Goal: Task Accomplishment & Management: Use online tool/utility

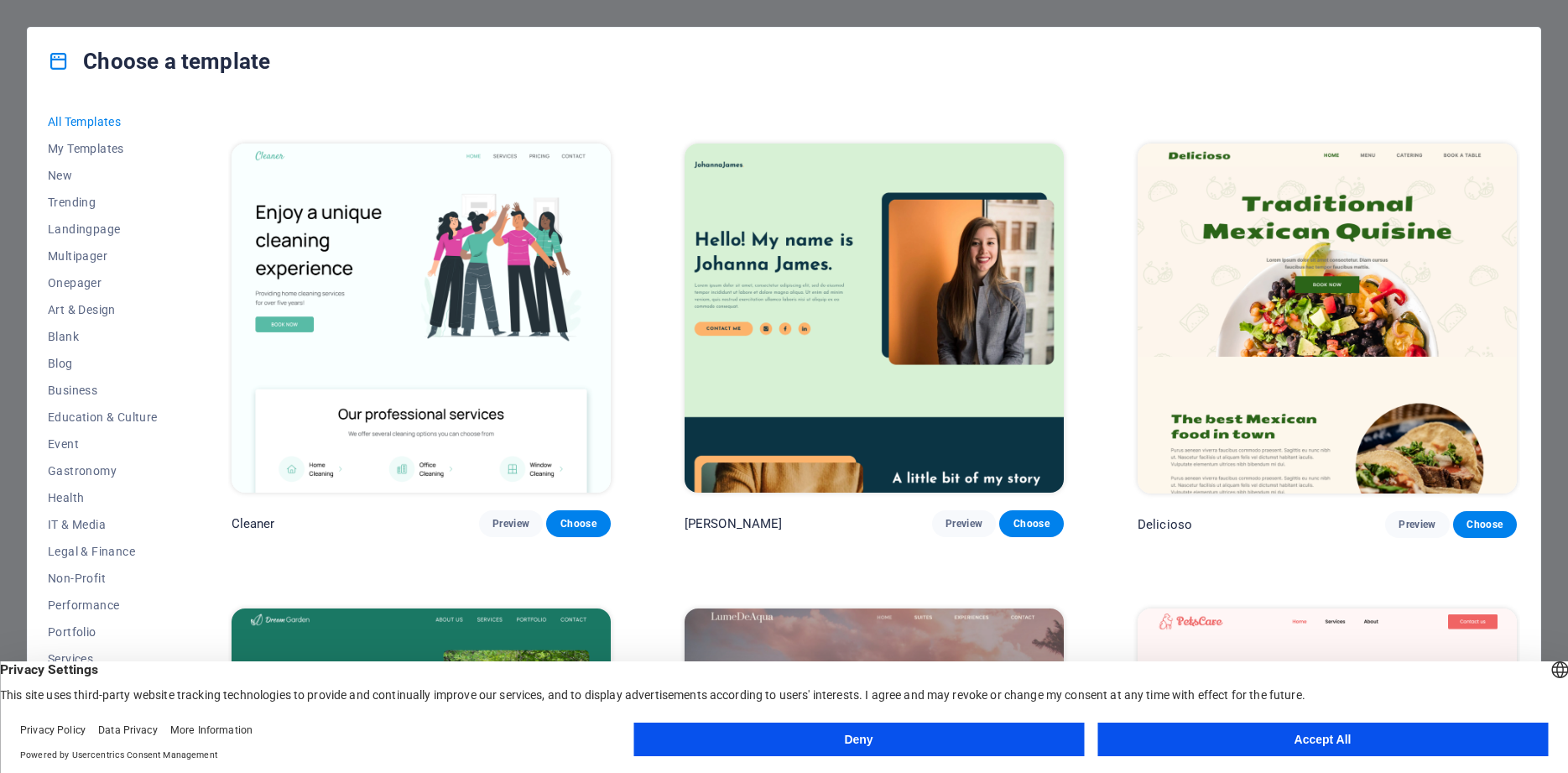
scroll to position [3247, 0]
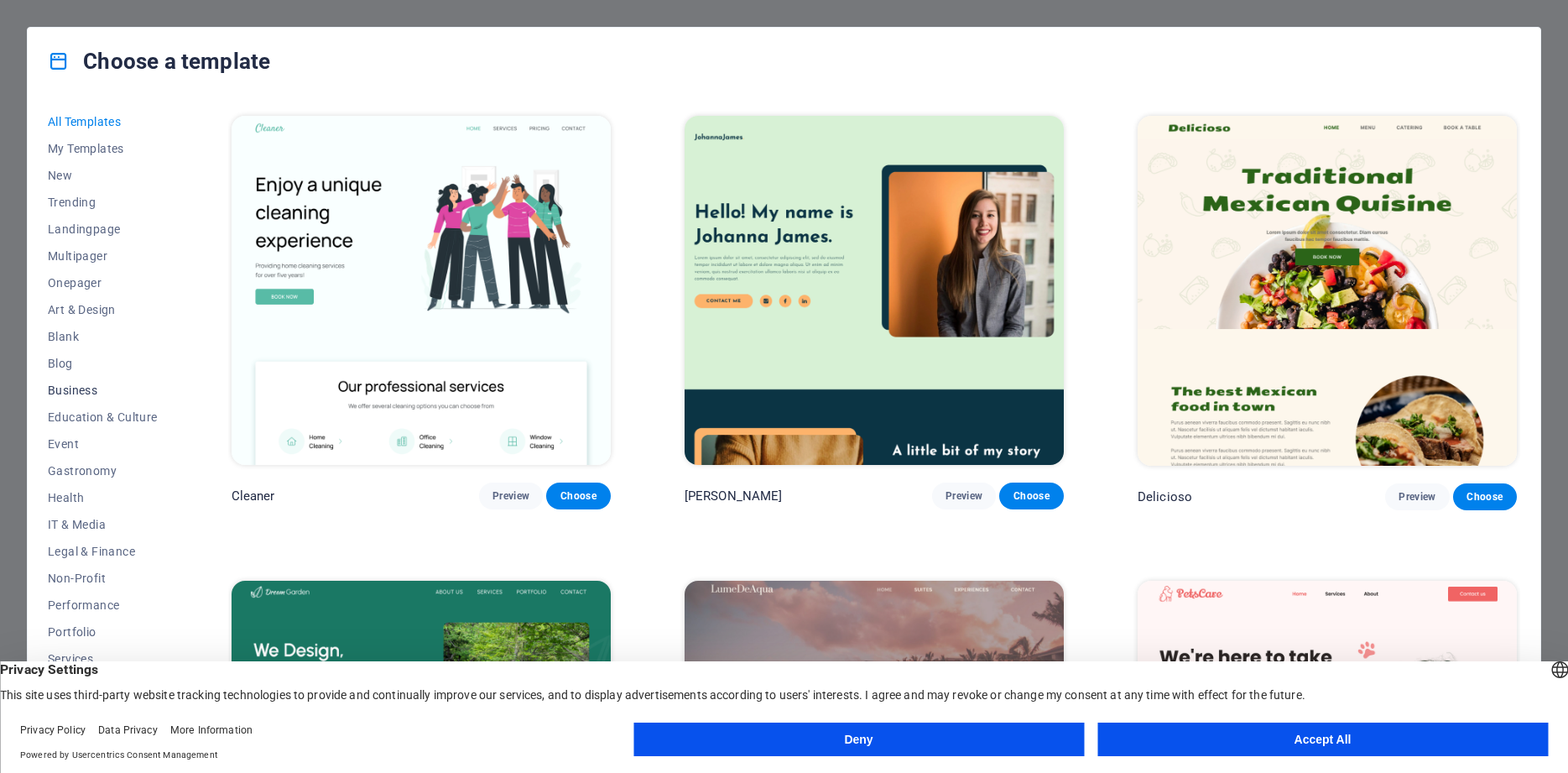
click at [74, 389] on span "Business" at bounding box center [102, 390] width 110 height 14
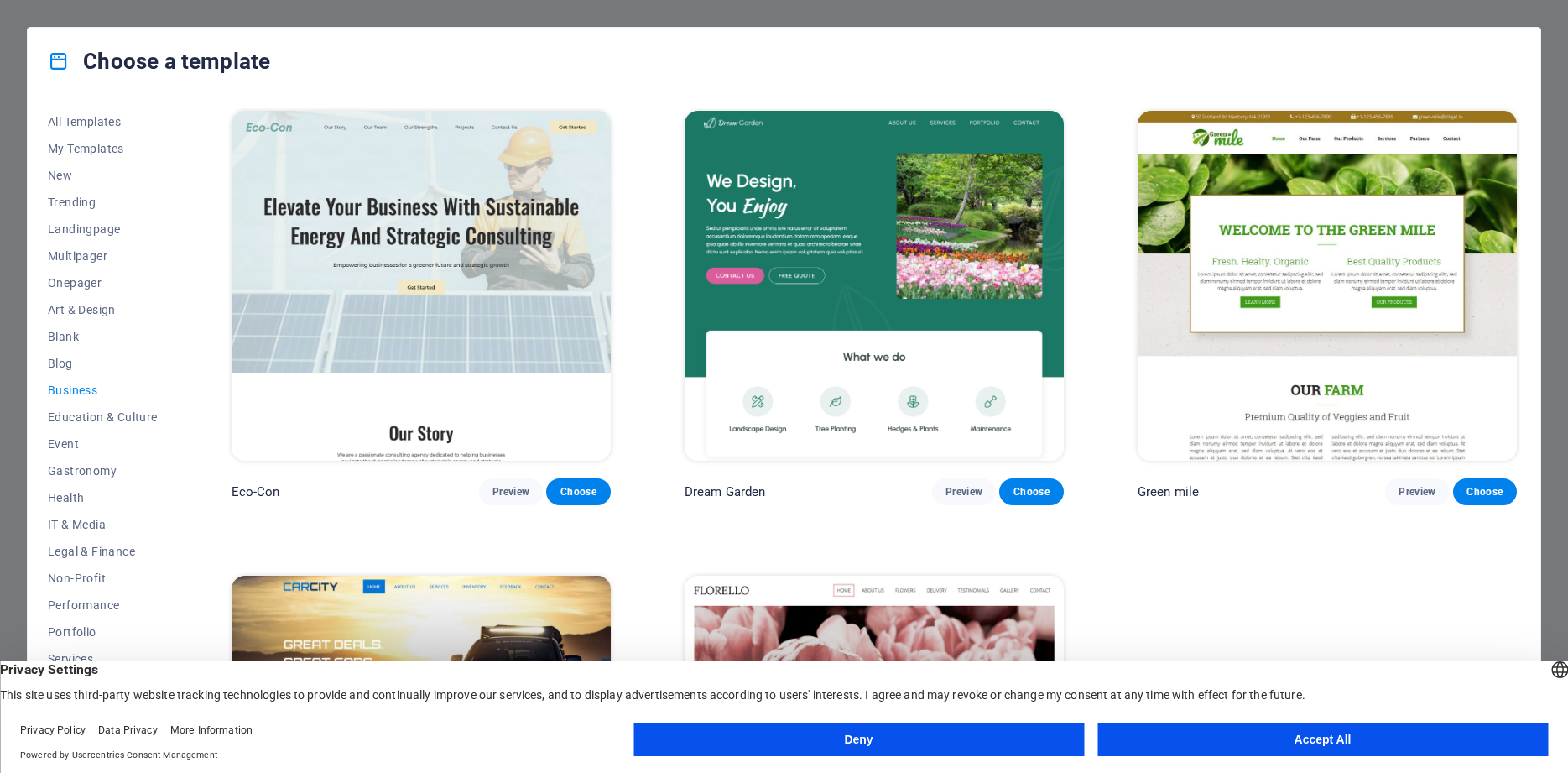
scroll to position [0, 0]
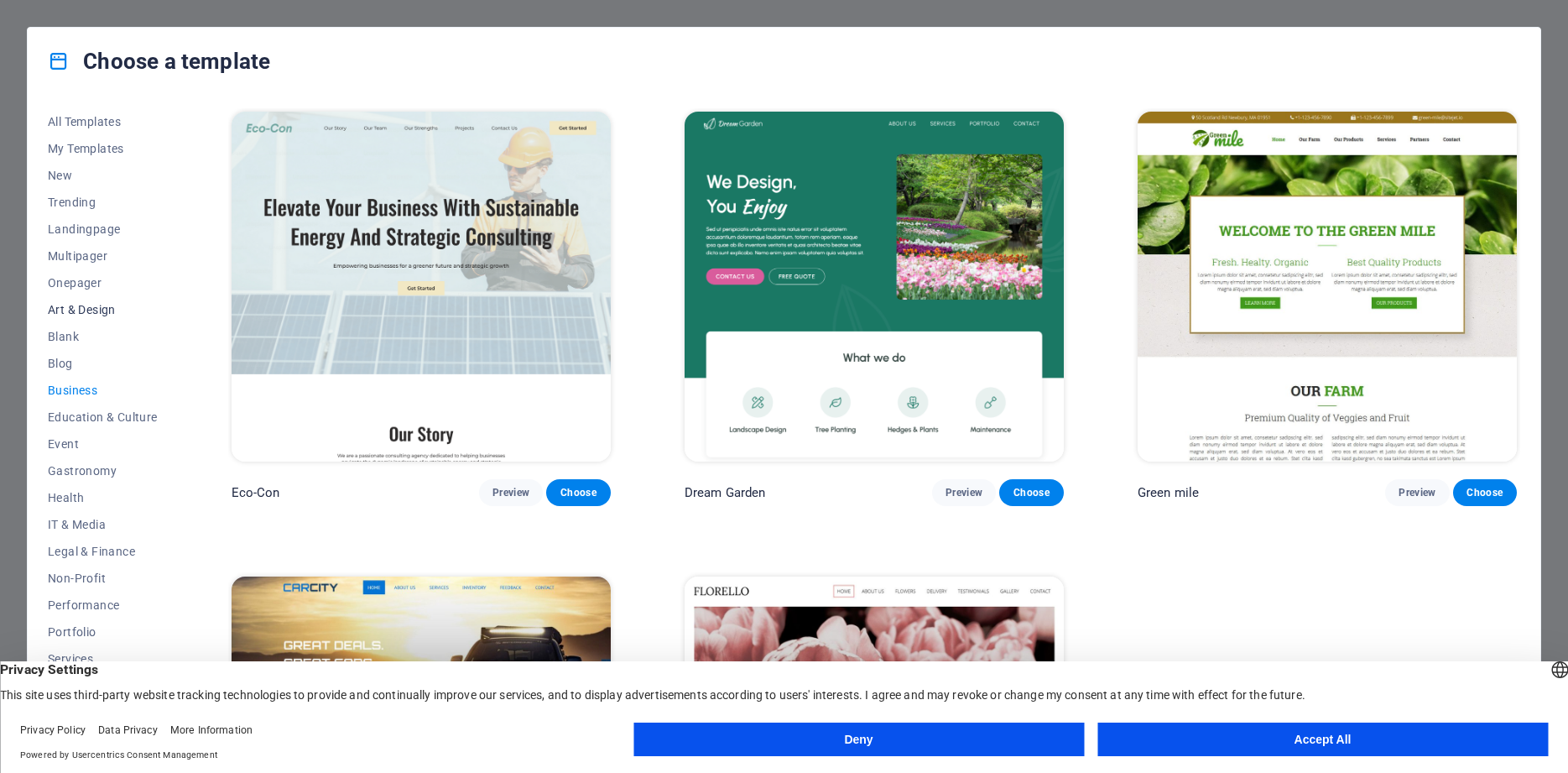
click at [72, 310] on span "Art & Design" at bounding box center [102, 310] width 110 height 14
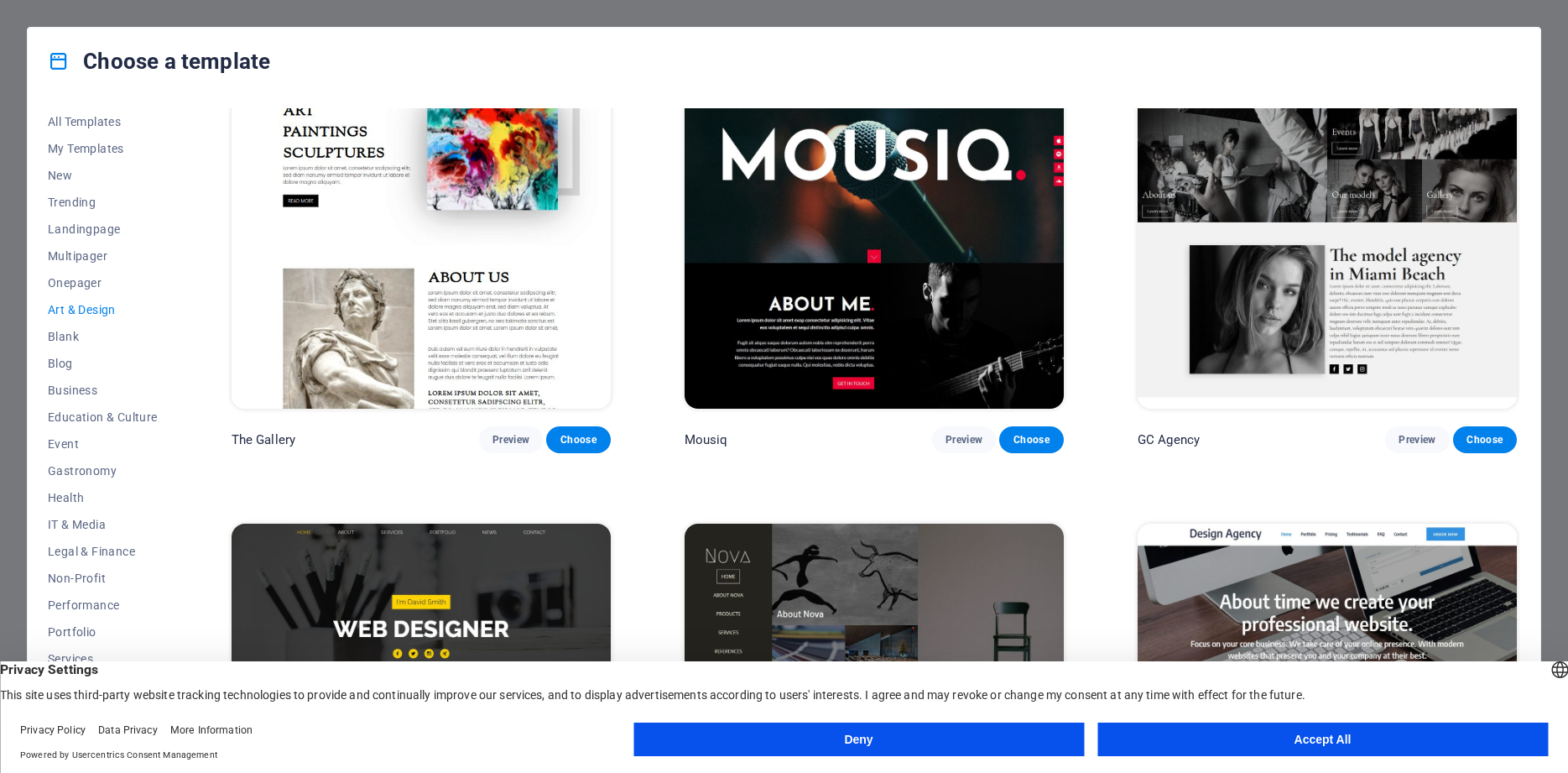
scroll to position [831, 0]
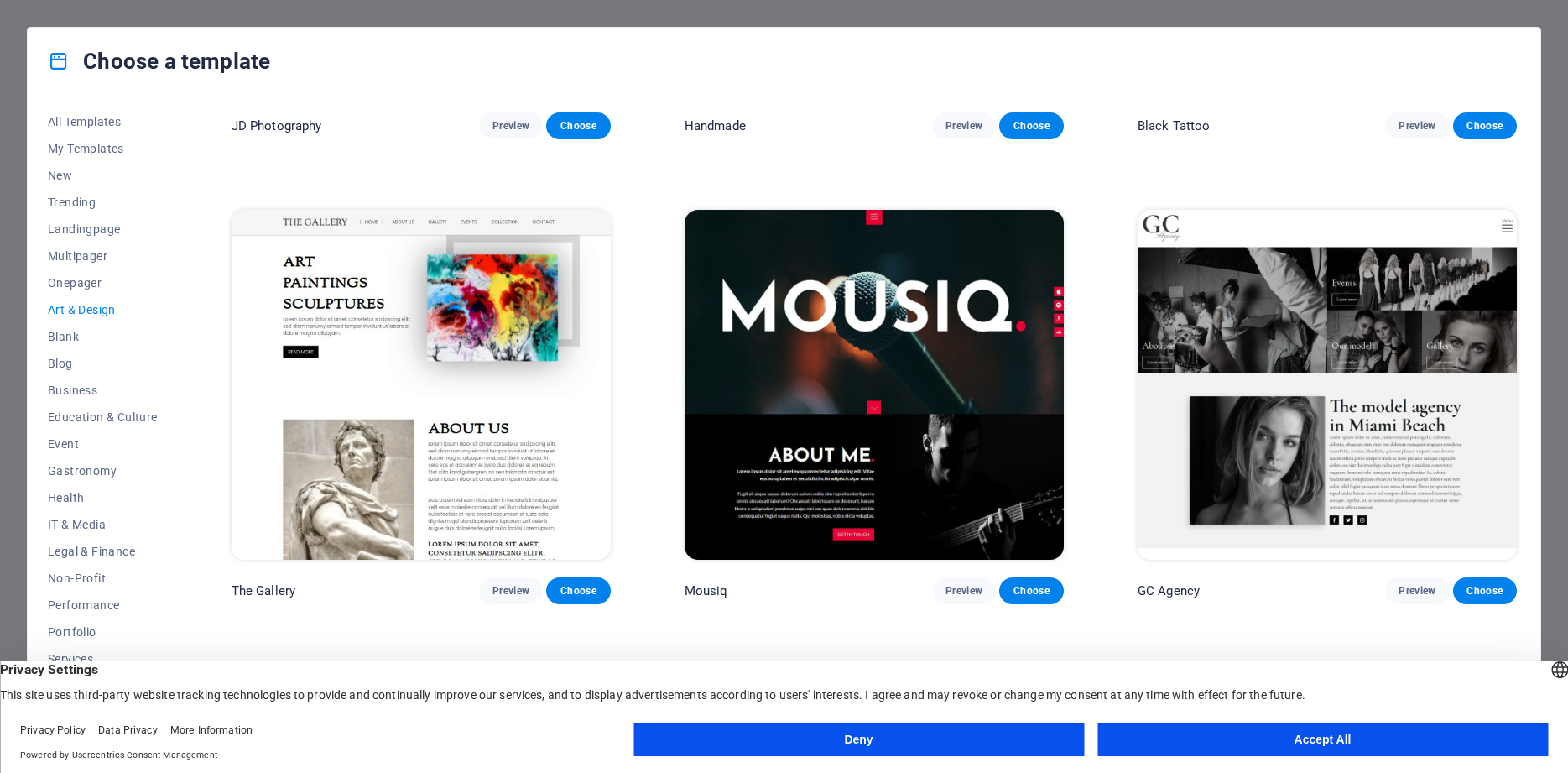
click at [933, 367] on img at bounding box center [874, 384] width 379 height 350
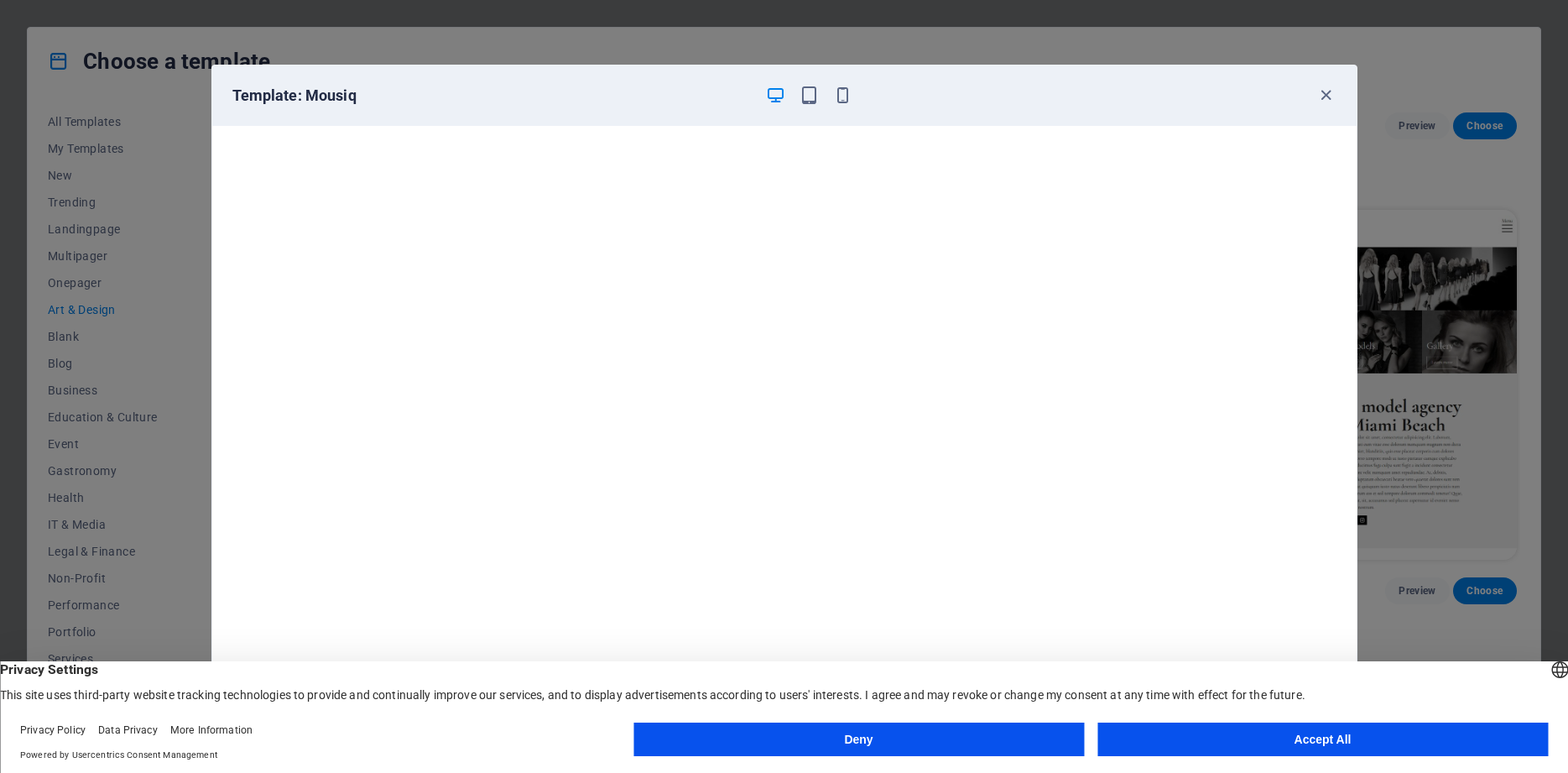
click at [1354, 739] on button "Accept All" at bounding box center [1323, 738] width 451 height 34
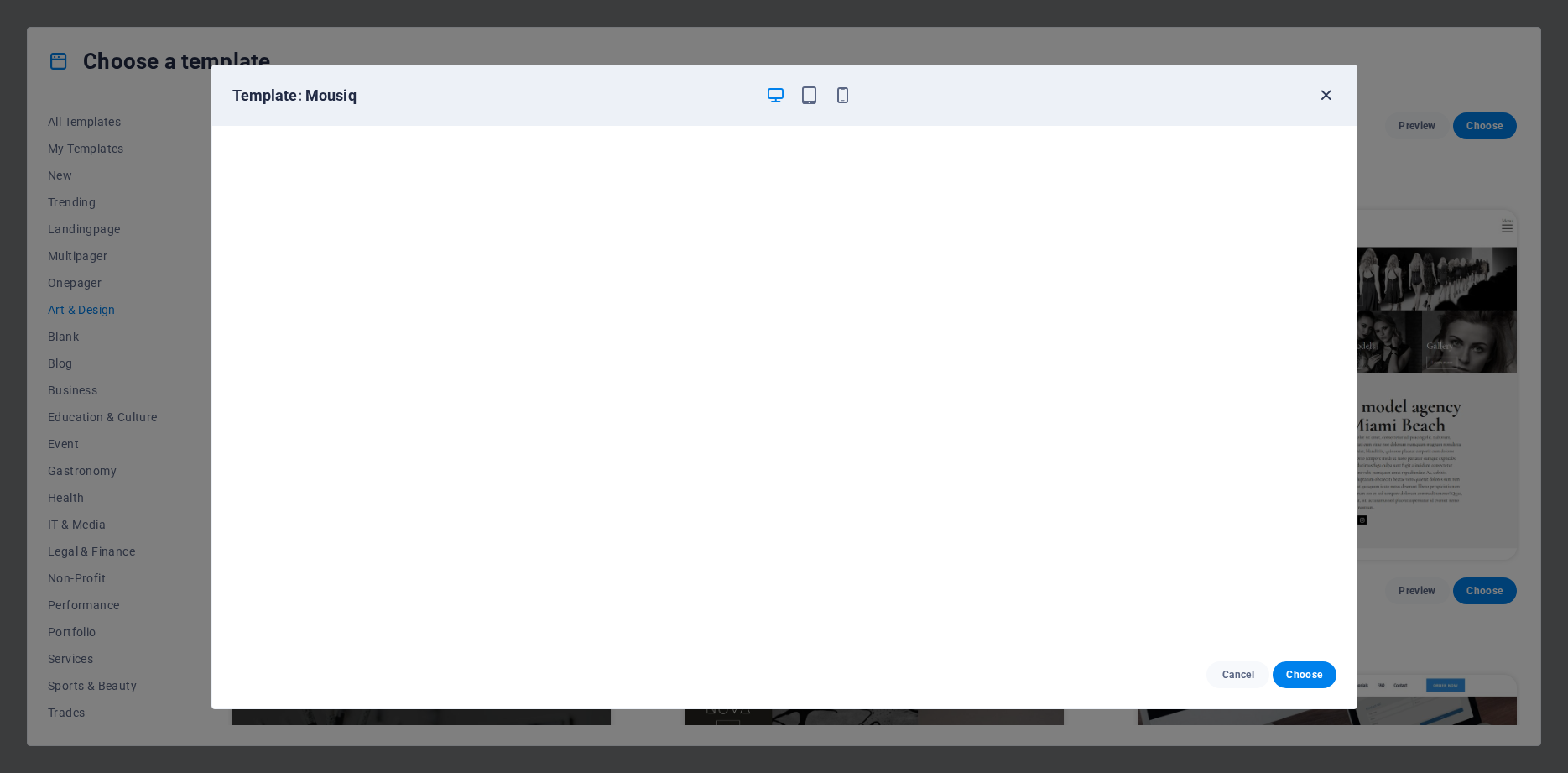
click at [1326, 98] on icon "button" at bounding box center [1325, 95] width 19 height 19
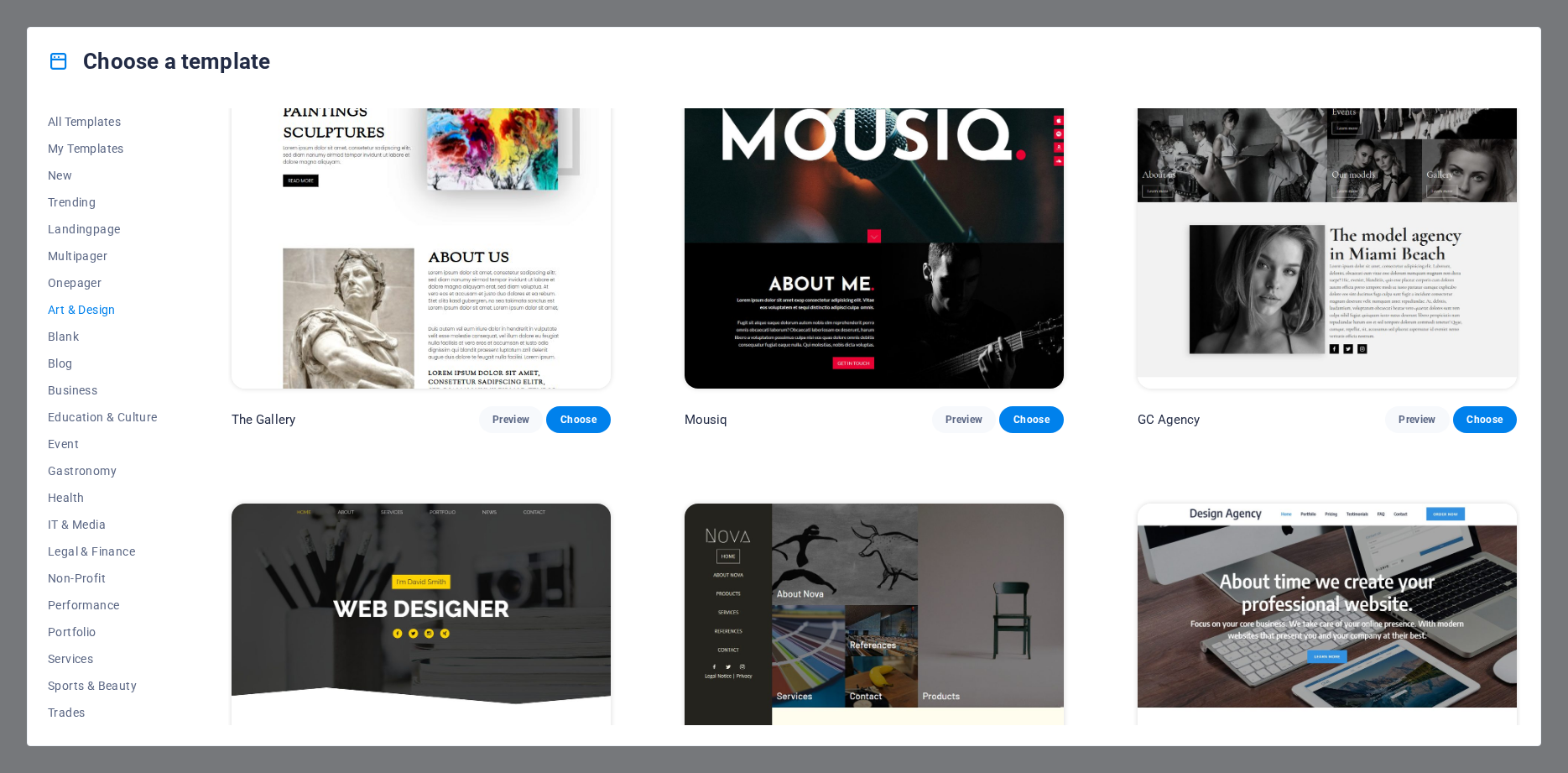
scroll to position [1132, 0]
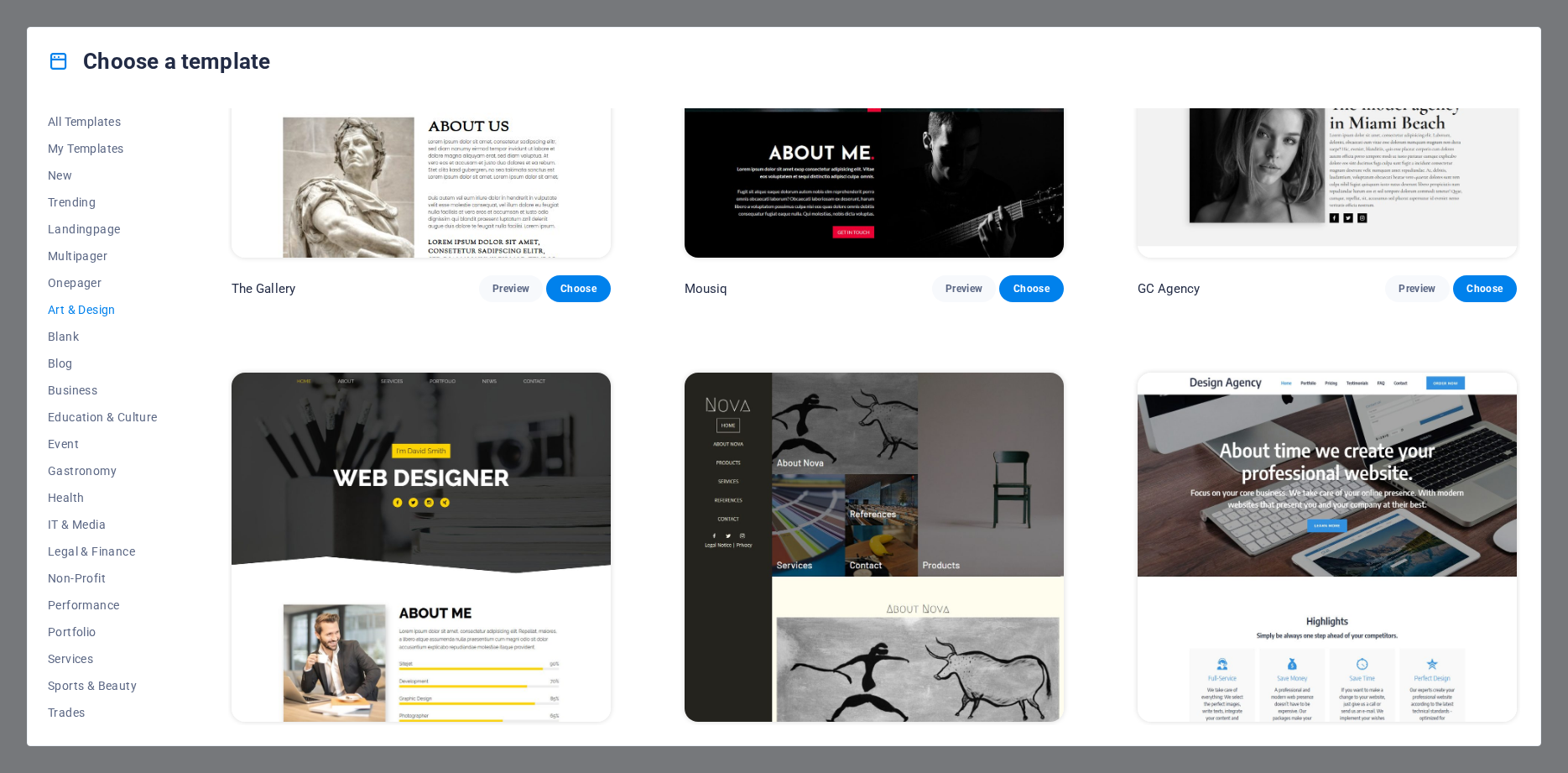
click at [502, 417] on img at bounding box center [420, 547] width 379 height 350
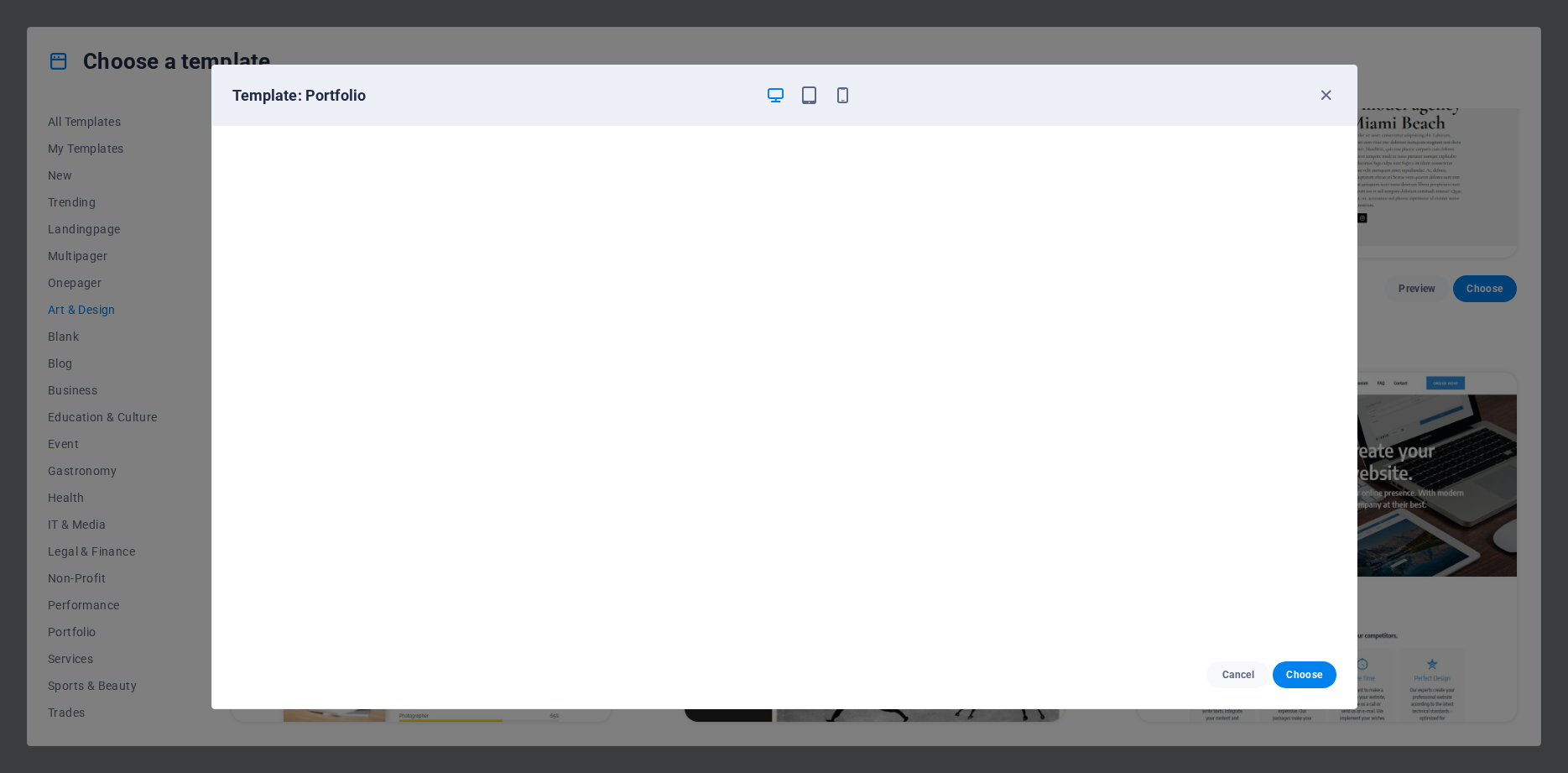
click at [1311, 96] on div "Template: Portfolio" at bounding box center [774, 95] width 1084 height 20
click at [1330, 97] on icon "button" at bounding box center [1325, 95] width 19 height 19
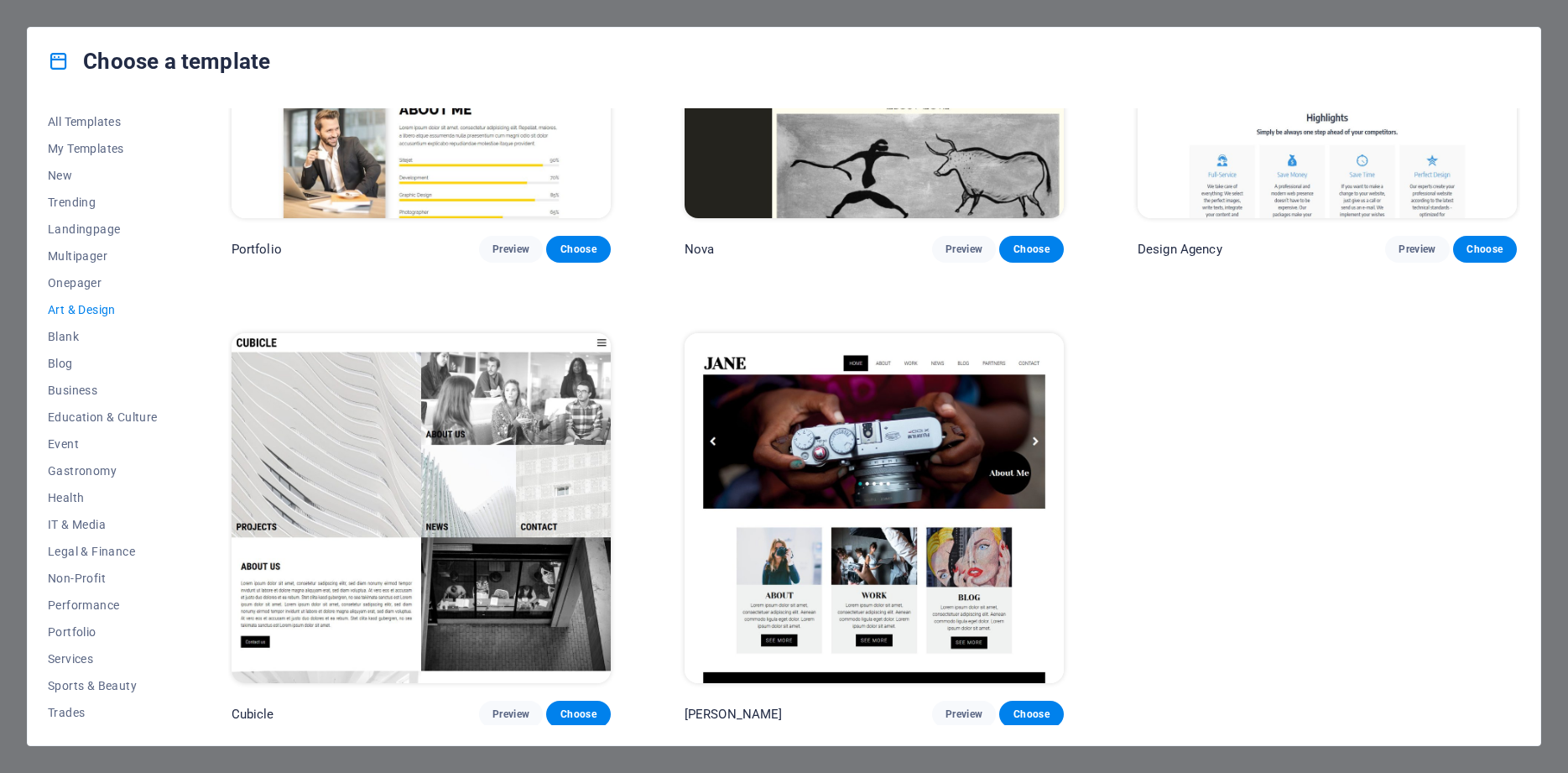
scroll to position [1641, 0]
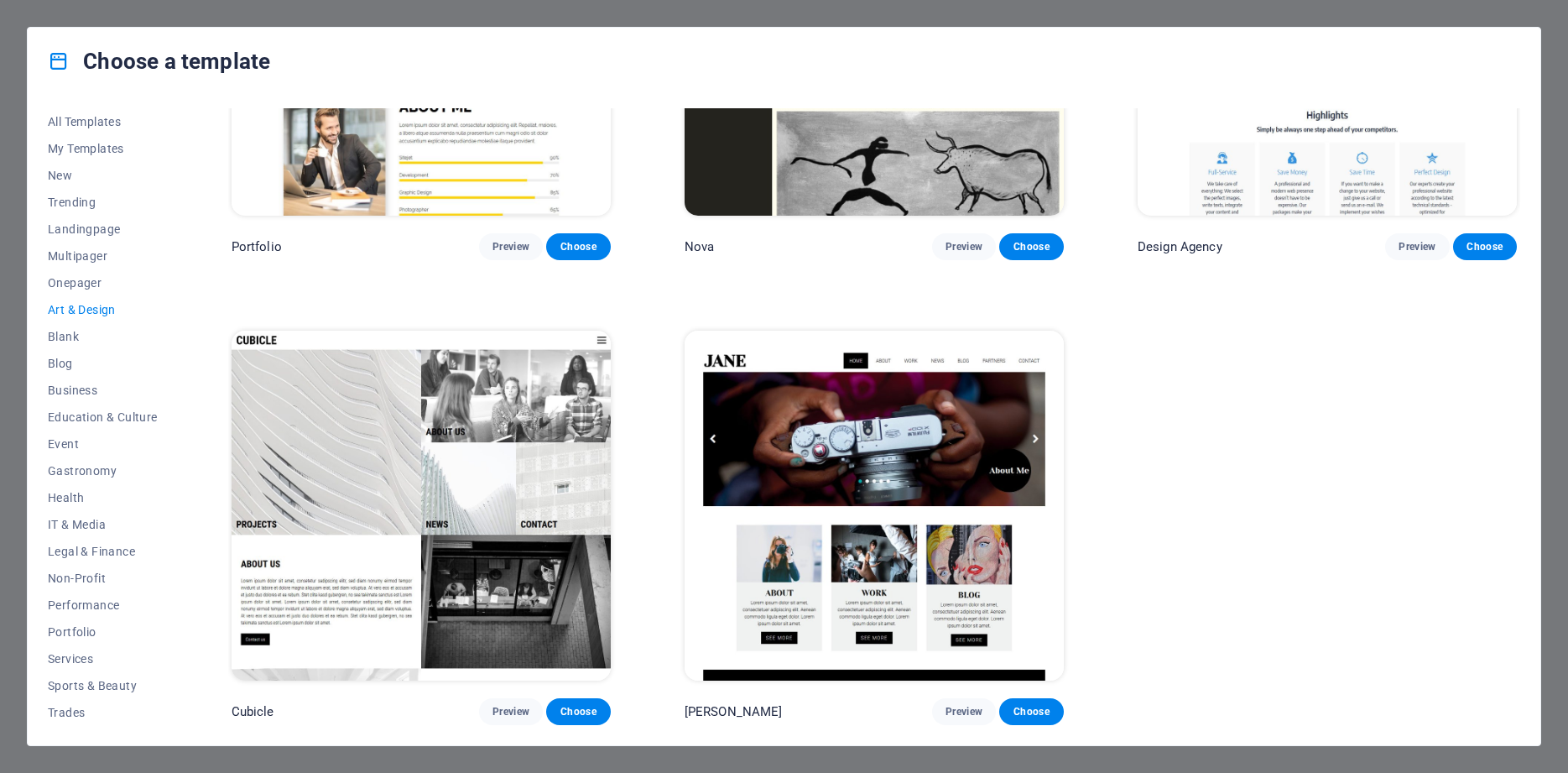
click at [982, 416] on img at bounding box center [874, 505] width 379 height 350
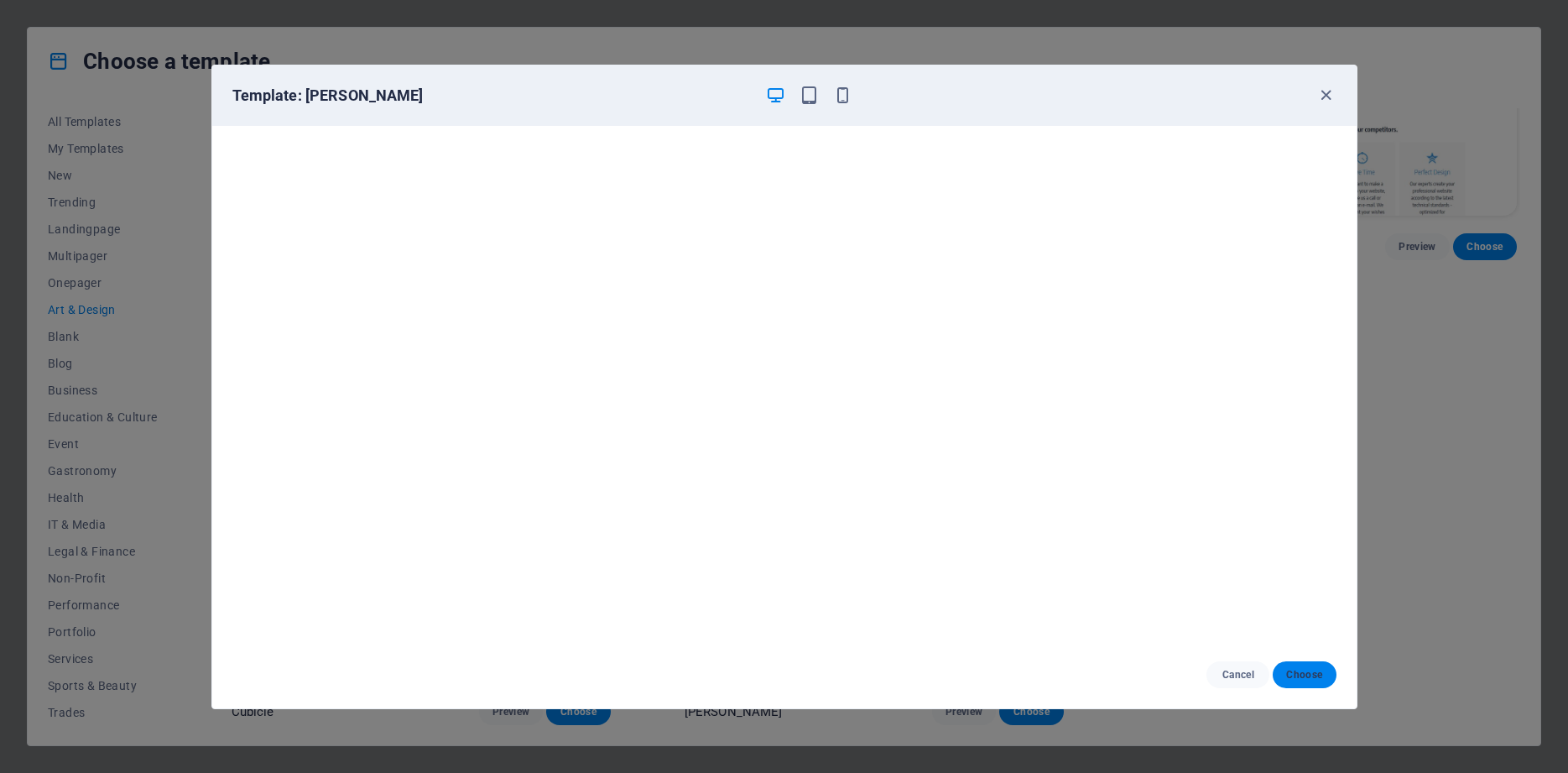
click at [1309, 675] on span "Choose" at bounding box center [1304, 675] width 36 height 14
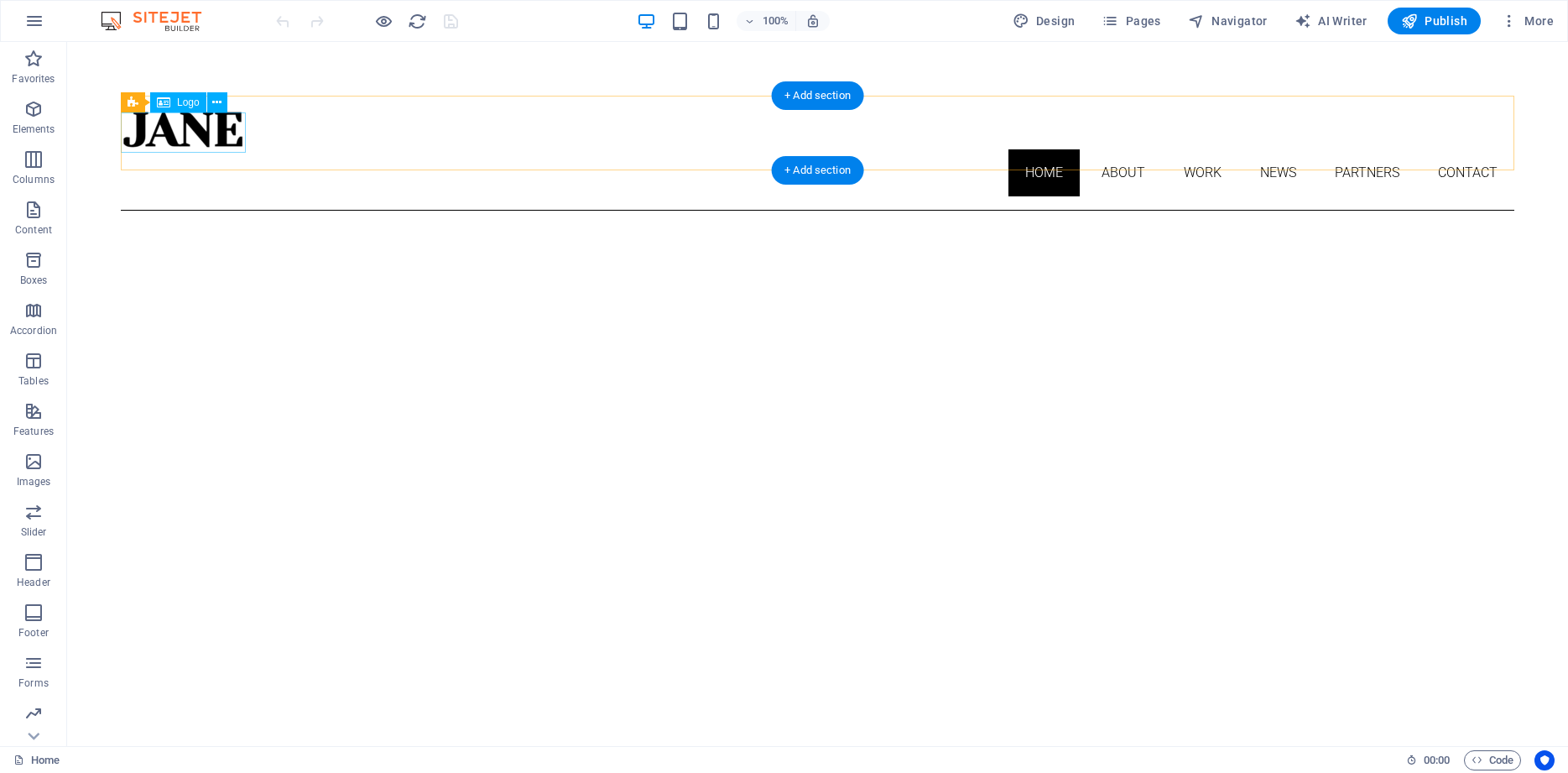
click at [231, 133] on div at bounding box center [818, 129] width 1394 height 41
click at [235, 136] on div at bounding box center [818, 129] width 1394 height 41
select select "px"
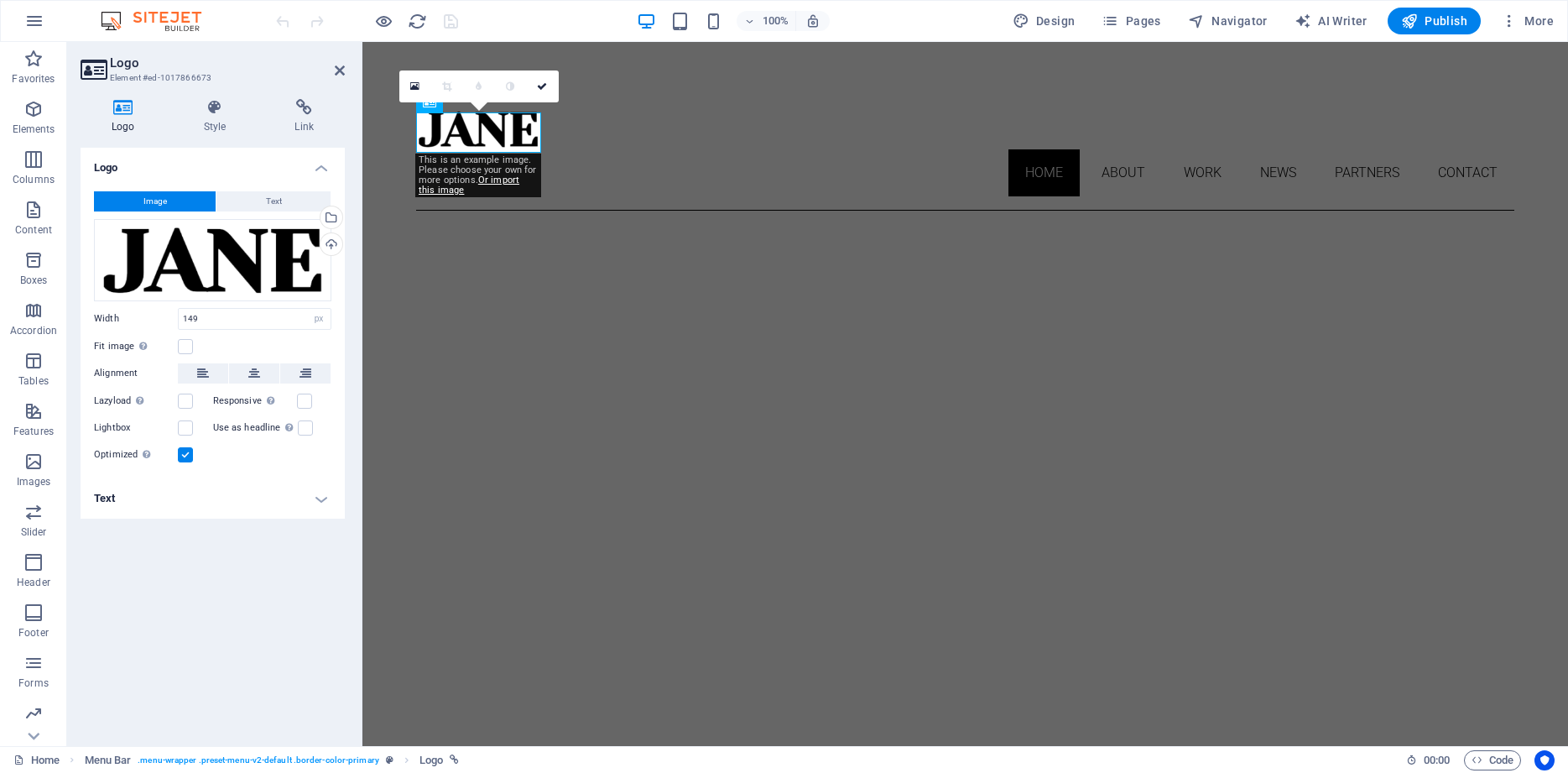
click at [1118, 149] on nav "Home About Work News Partners Contact" at bounding box center [965, 173] width 1098 height 47
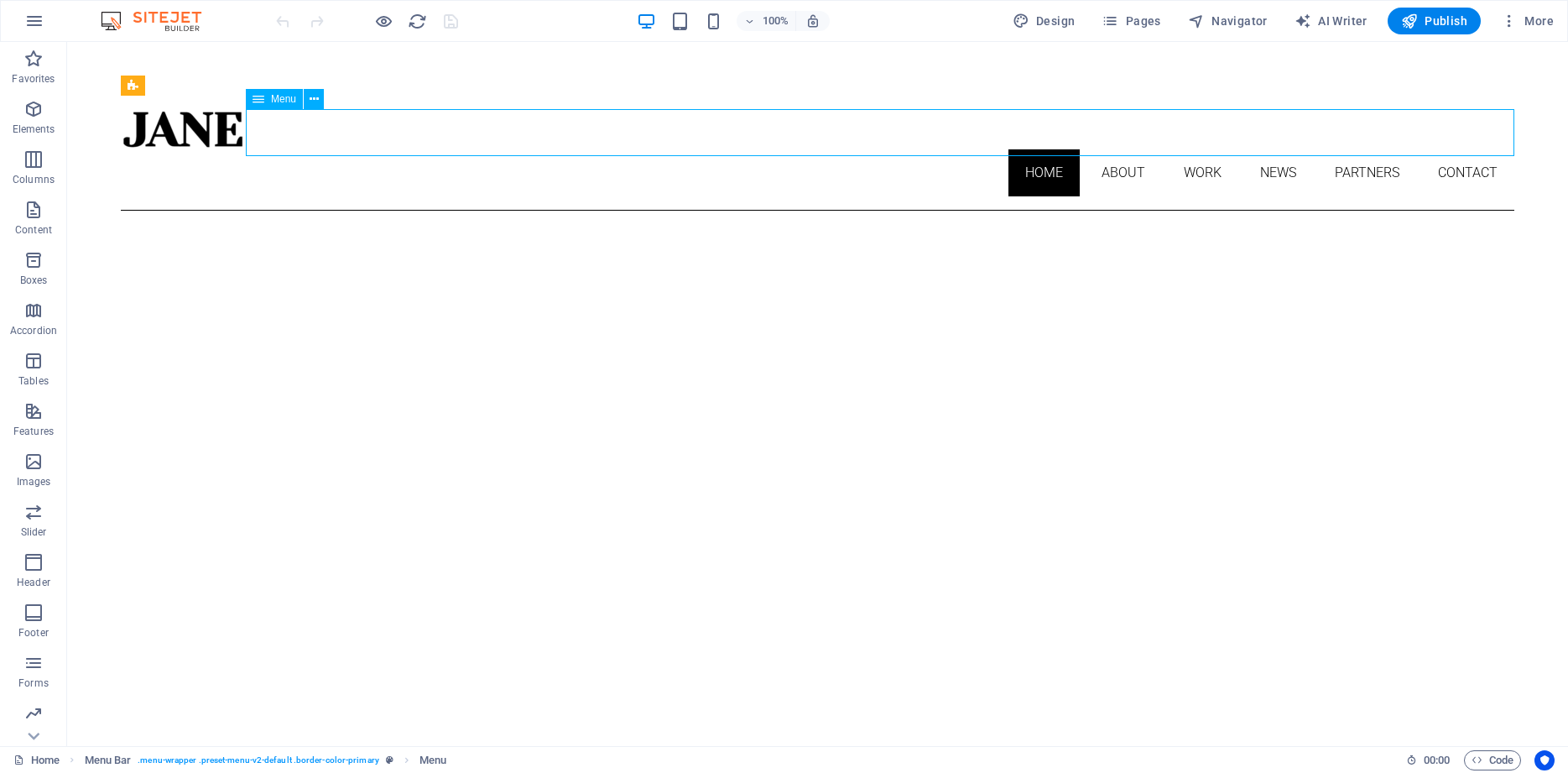
click at [1211, 149] on nav "Home About Work News Partners Contact" at bounding box center [818, 173] width 1394 height 47
